Goal: Download file/media

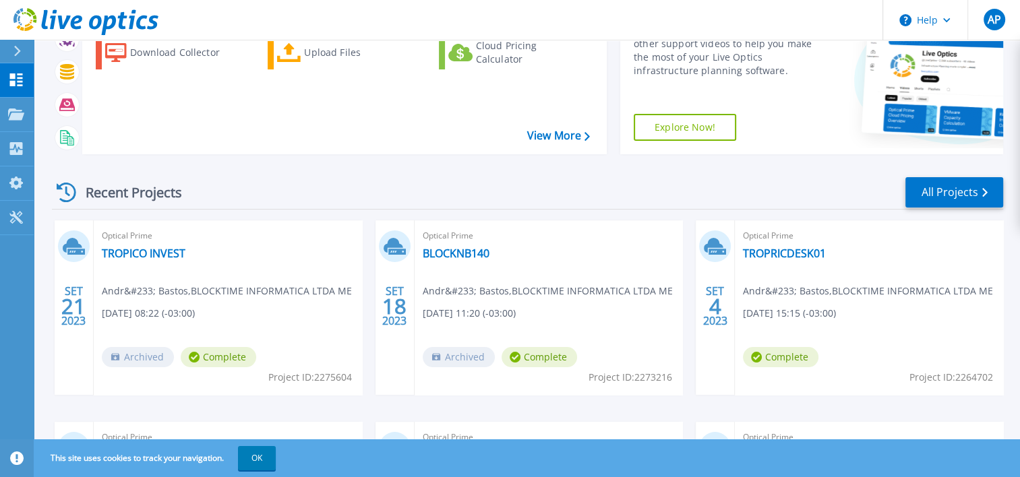
scroll to position [135, 0]
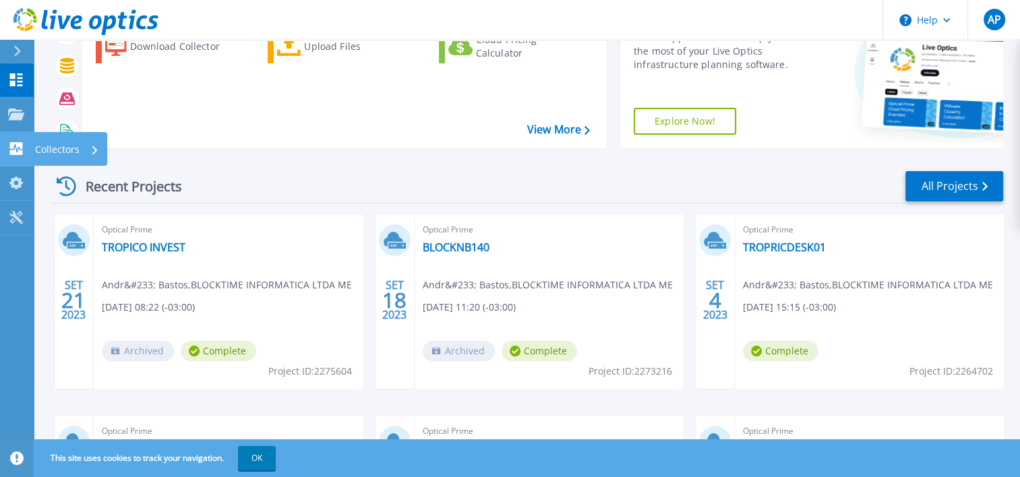
click at [13, 147] on icon at bounding box center [16, 148] width 13 height 13
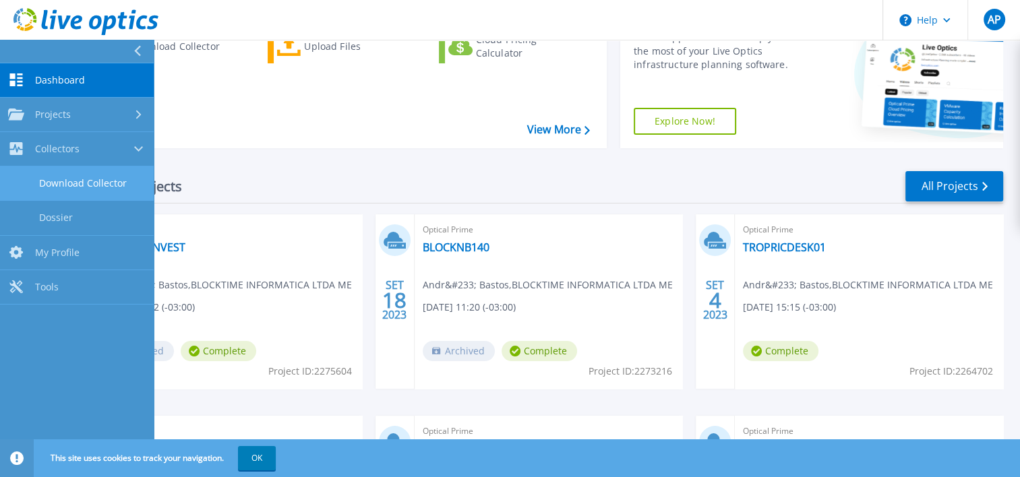
click at [86, 189] on link "Download Collector" at bounding box center [77, 183] width 154 height 34
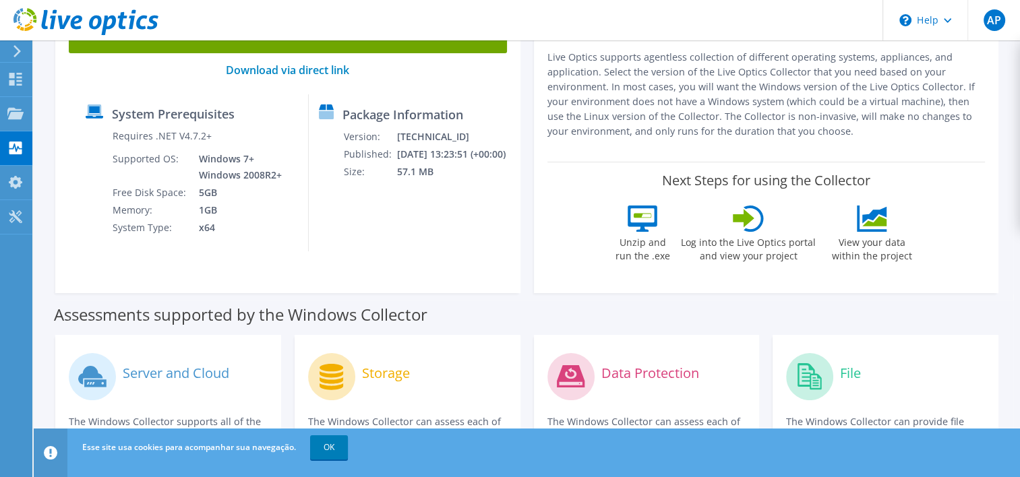
scroll to position [270, 0]
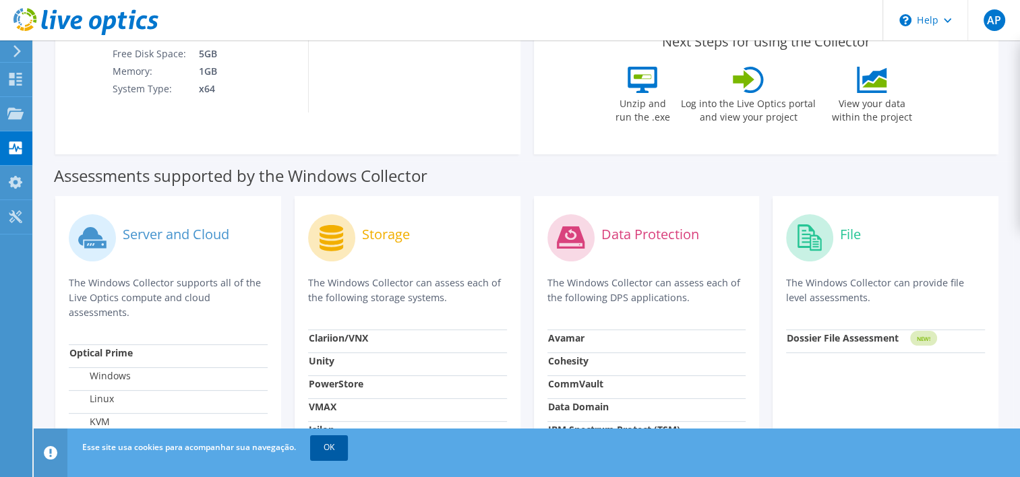
click at [339, 445] on link "OK" at bounding box center [329, 447] width 38 height 24
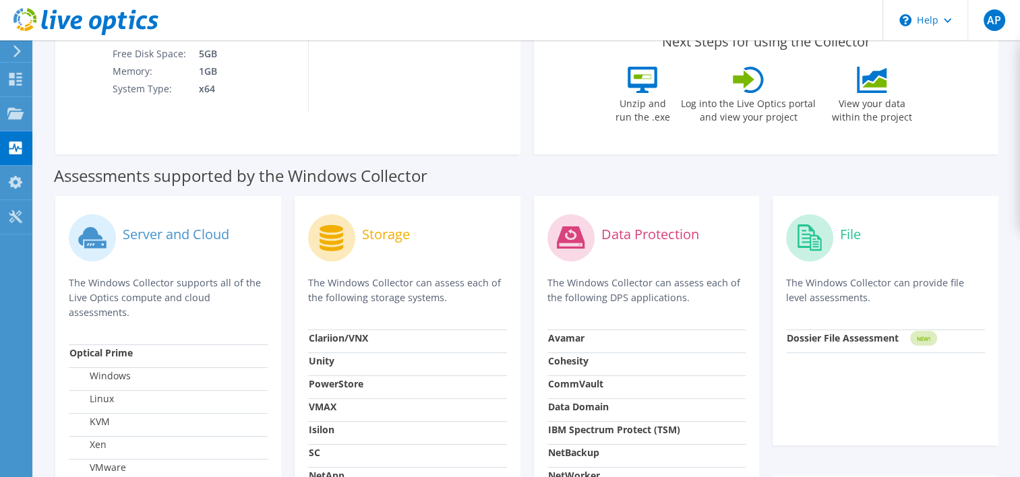
click at [184, 181] on label "Assessments supported by the Windows Collector" at bounding box center [240, 175] width 373 height 13
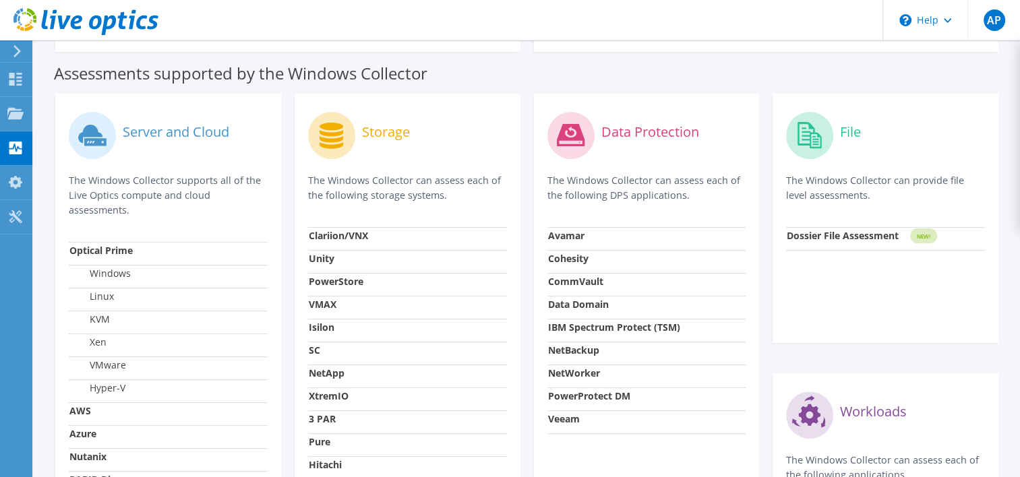
scroll to position [337, 0]
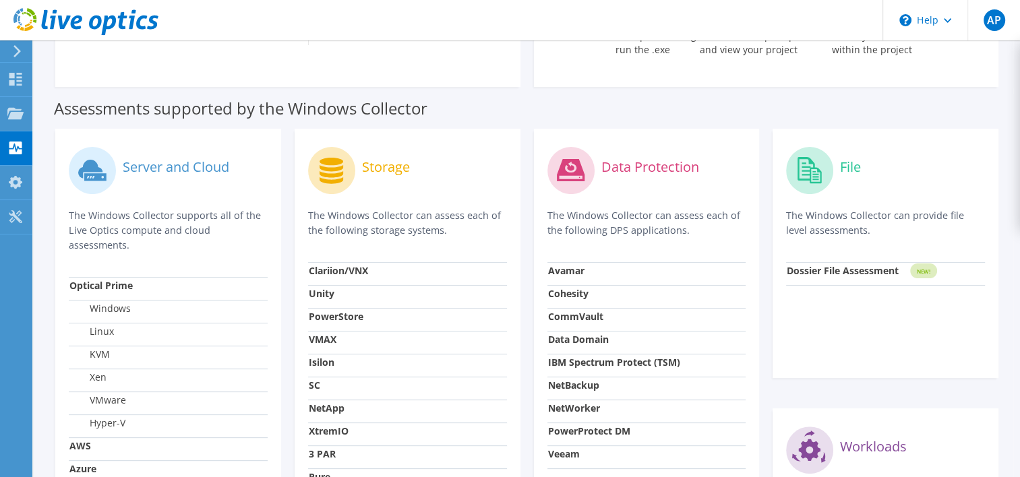
click at [157, 346] on tbody "Optical Prime Windows Linux KVM Xen VMware Hyper-V AWS Azure Nutanix RAPID Disc…" at bounding box center [168, 414] width 199 height 275
drag, startPoint x: 154, startPoint y: 347, endPoint x: 102, endPoint y: 306, distance: 66.2
click at [102, 306] on label "Windows" at bounding box center [99, 308] width 61 height 13
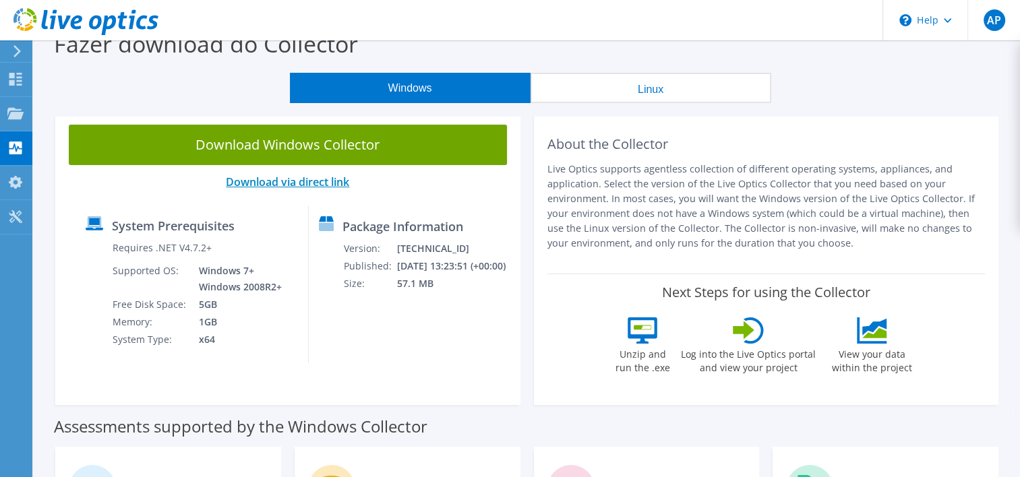
scroll to position [0, 0]
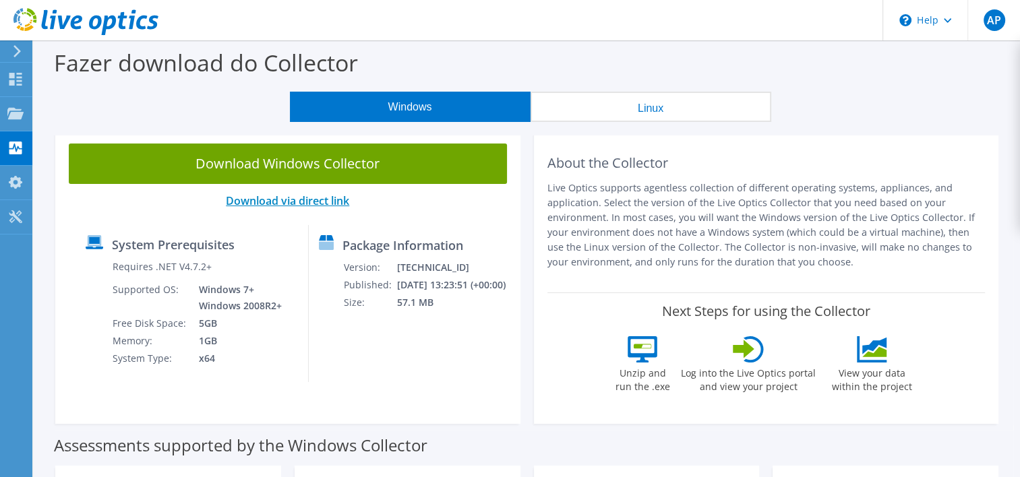
click at [281, 201] on link "Download via direct link" at bounding box center [287, 200] width 123 height 15
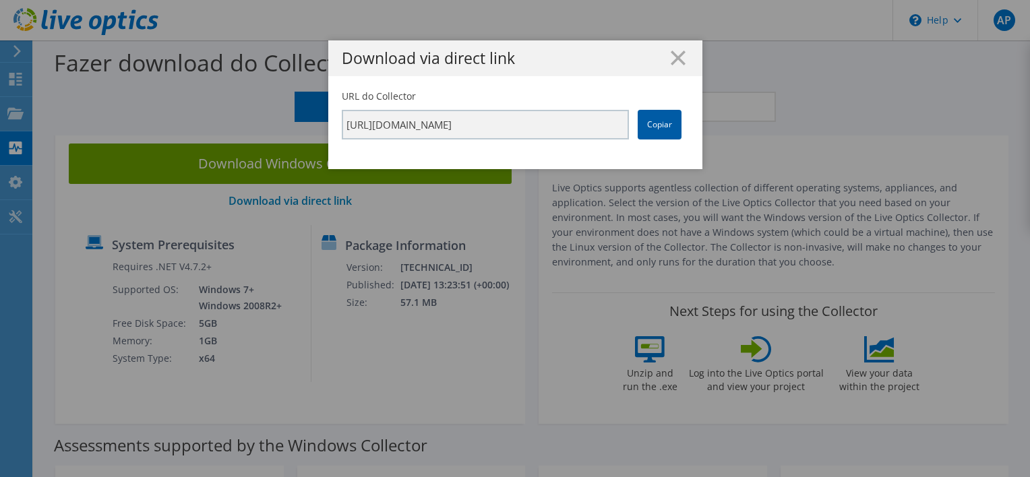
click at [665, 117] on link "Copiar" at bounding box center [660, 125] width 44 height 30
click at [655, 119] on link "Copiar" at bounding box center [660, 125] width 44 height 30
drag, startPoint x: 655, startPoint y: 119, endPoint x: 636, endPoint y: 51, distance: 70.6
click at [627, 54] on h1 "Download via direct link" at bounding box center [515, 58] width 347 height 15
click at [671, 59] on icon at bounding box center [678, 58] width 15 height 15
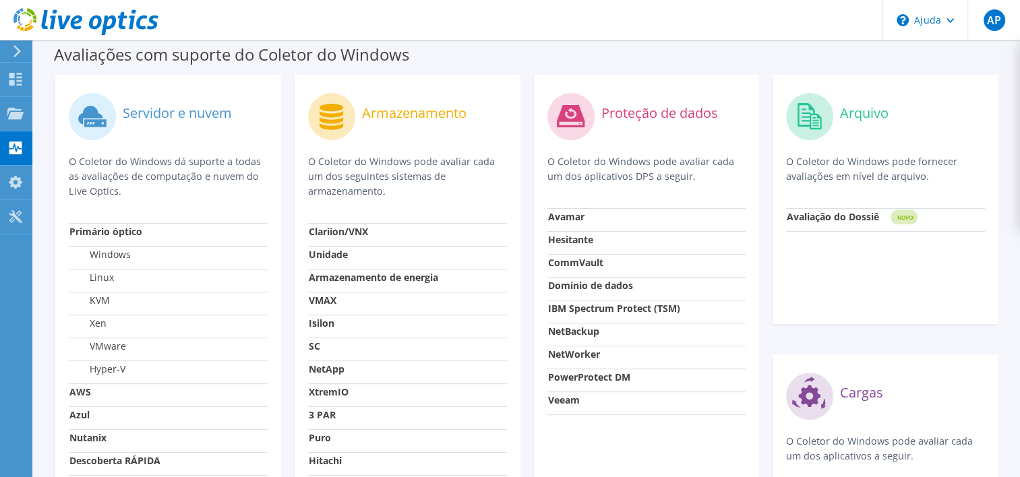
scroll to position [600, 0]
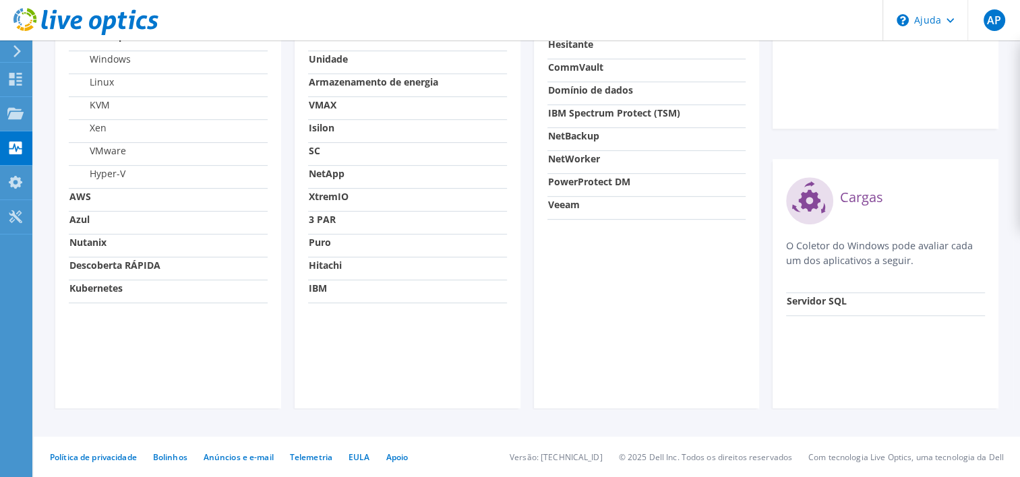
click at [86, 203] on strong "AWS" at bounding box center [80, 196] width 22 height 13
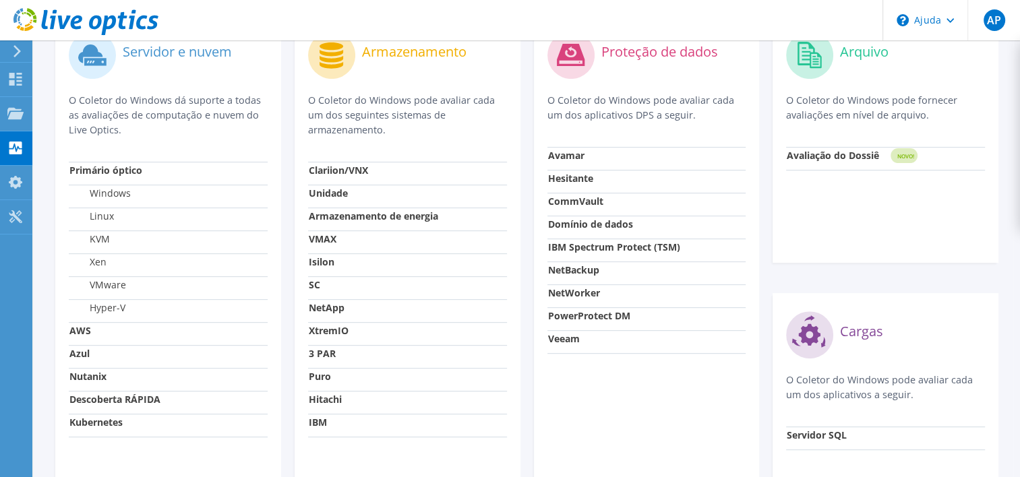
scroll to position [465, 0]
click at [125, 175] on strong "Primário óptico" at bounding box center [105, 170] width 73 height 13
click at [11, 119] on div at bounding box center [15, 115] width 16 height 15
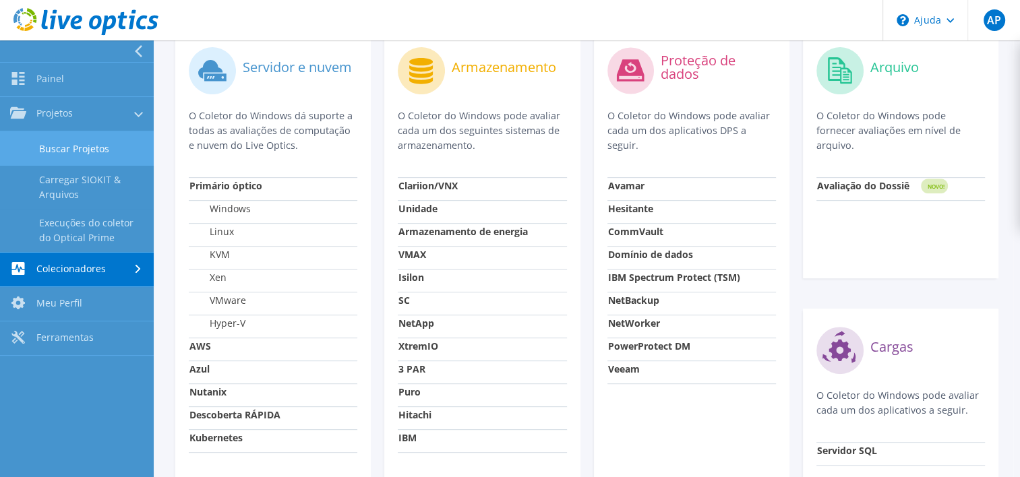
click at [81, 152] on link "Buscar Projetos" at bounding box center [77, 148] width 154 height 34
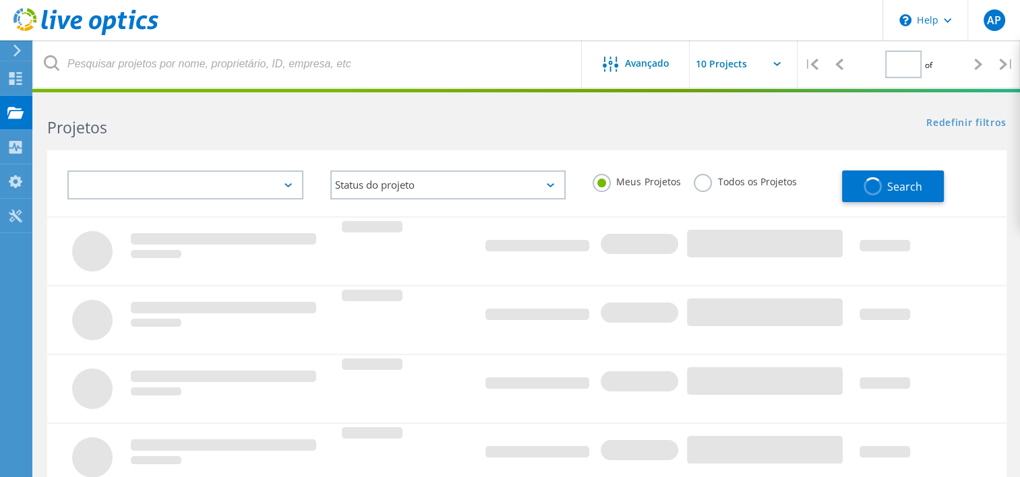
type input "1"
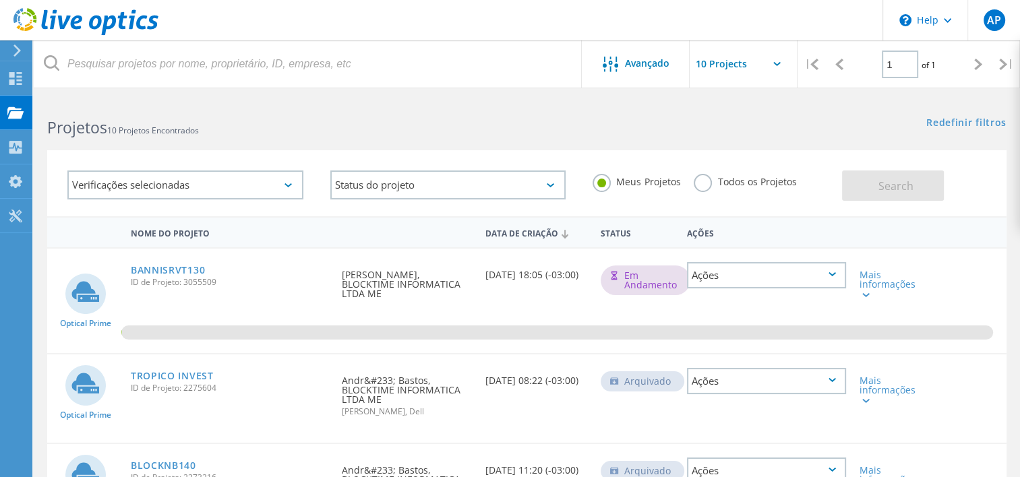
click at [744, 278] on div "Ações" at bounding box center [766, 275] width 159 height 26
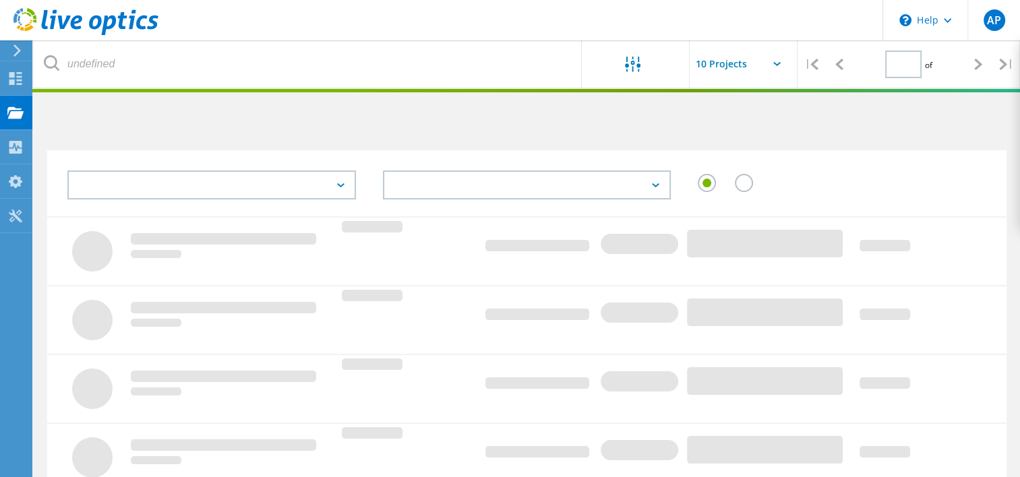
type input "1"
